Goal: Information Seeking & Learning: Find specific page/section

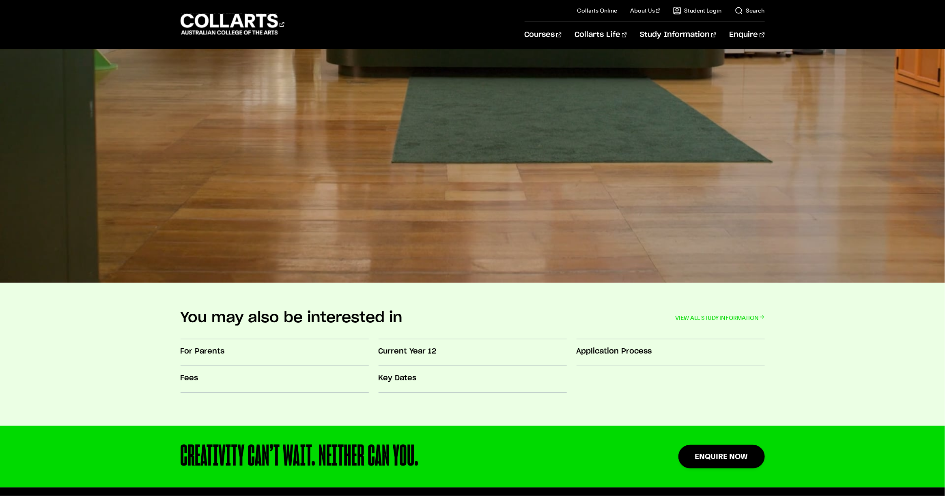
scroll to position [1739, 0]
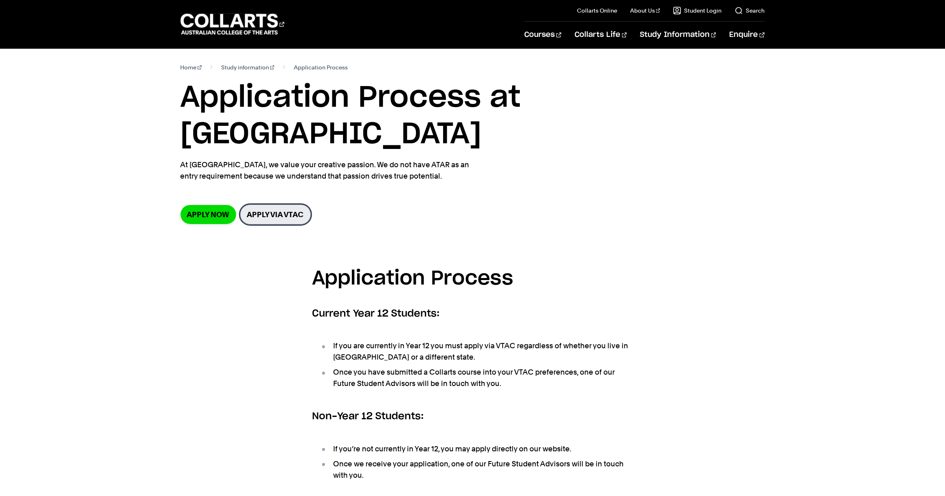
click at [265, 204] on link "Apply via VTAC" at bounding box center [275, 214] width 71 height 20
click at [247, 29] on 1 "Go to homepage" at bounding box center [229, 24] width 98 height 21
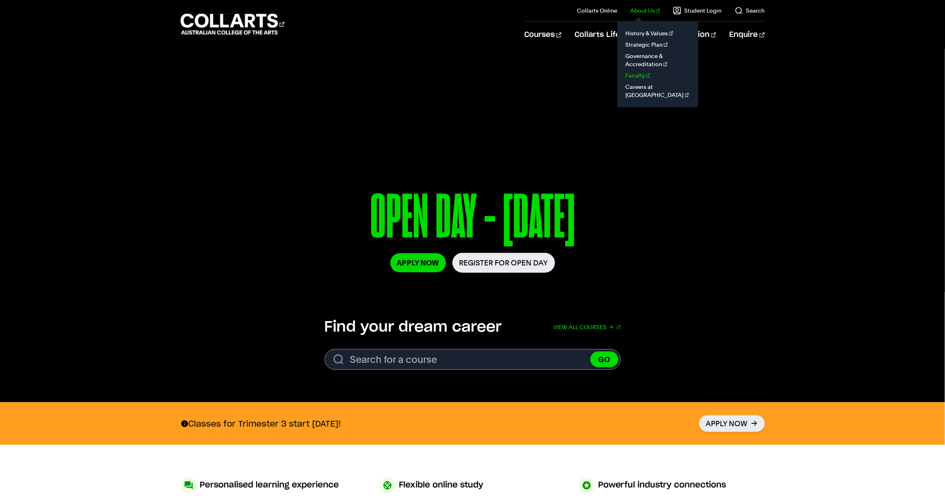
click at [643, 75] on link "Faculty" at bounding box center [657, 75] width 68 height 11
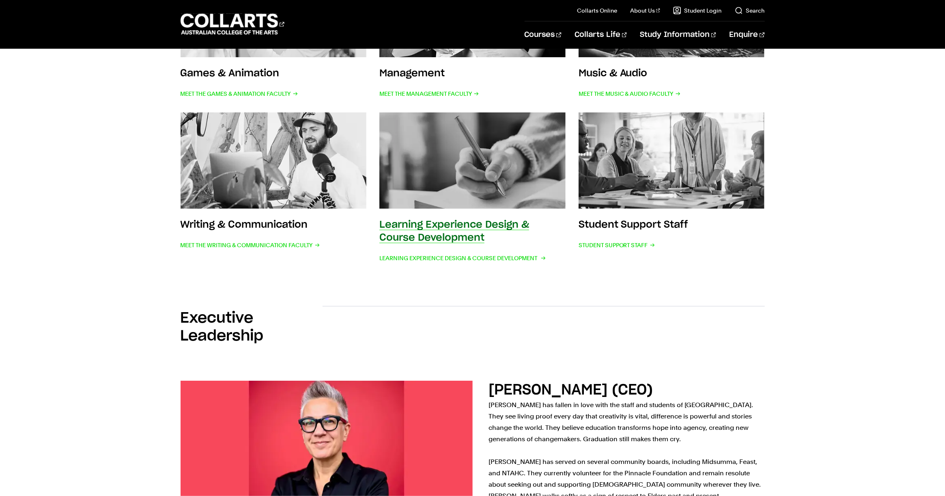
scroll to position [437, 0]
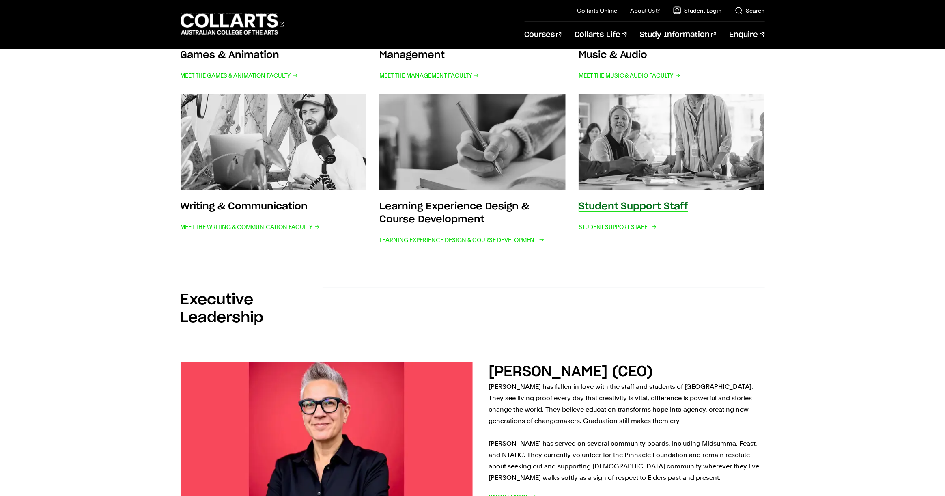
click at [683, 207] on h3 "Student Support Staff" at bounding box center [633, 207] width 110 height 10
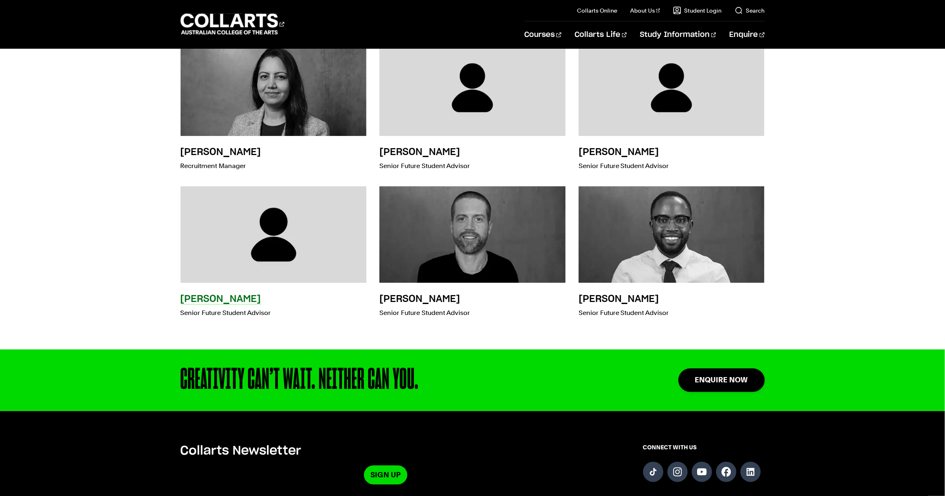
scroll to position [2497, 0]
